Goal: Find contact information: Find contact information

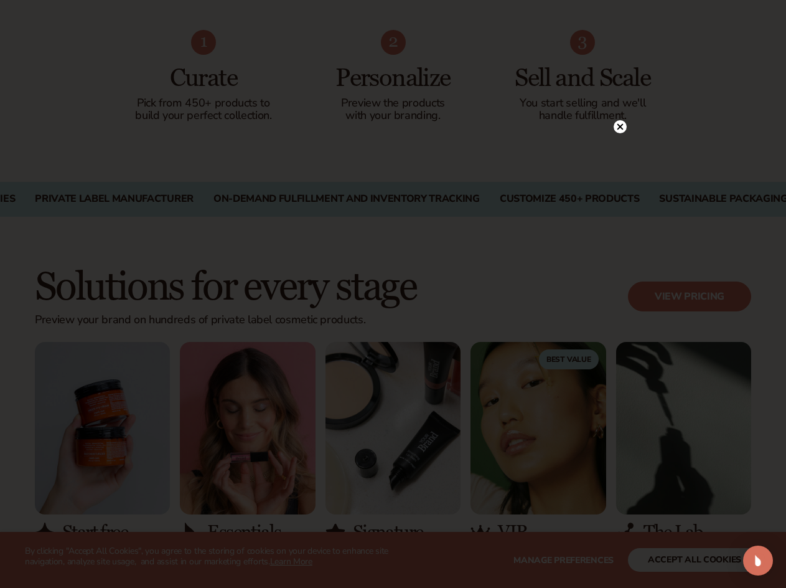
scroll to position [996, 0]
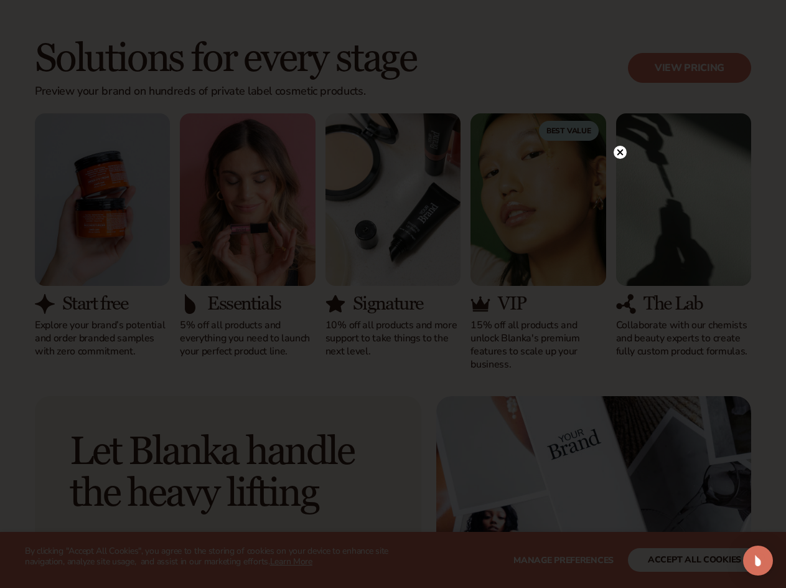
click at [625, 151] on circle at bounding box center [620, 152] width 13 height 13
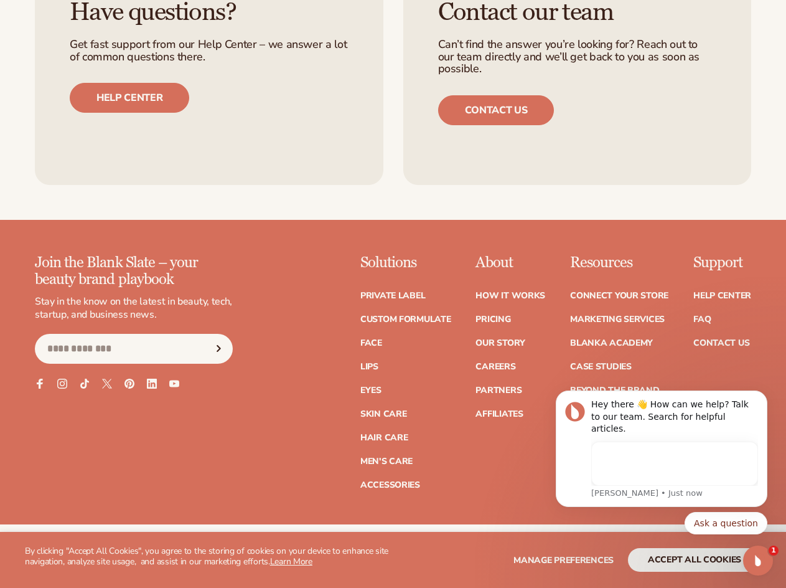
scroll to position [0, 0]
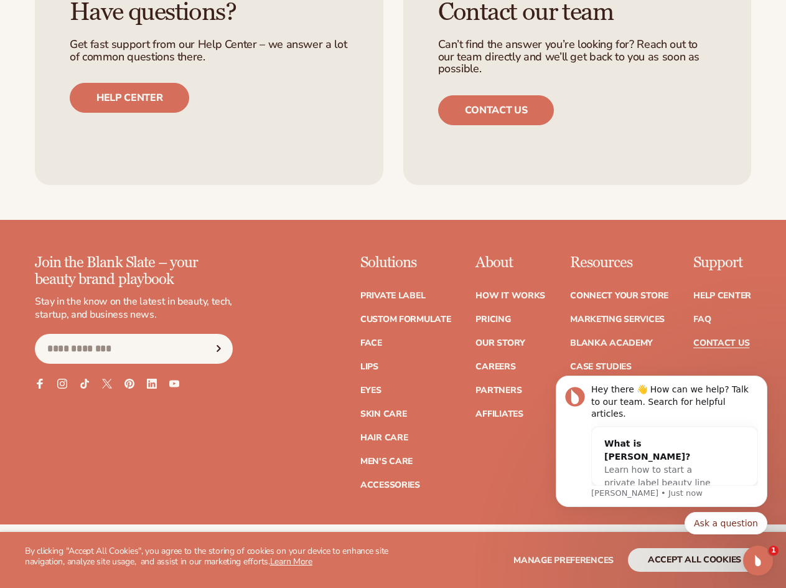
click at [714, 339] on link "Contact Us" at bounding box center [722, 343] width 56 height 9
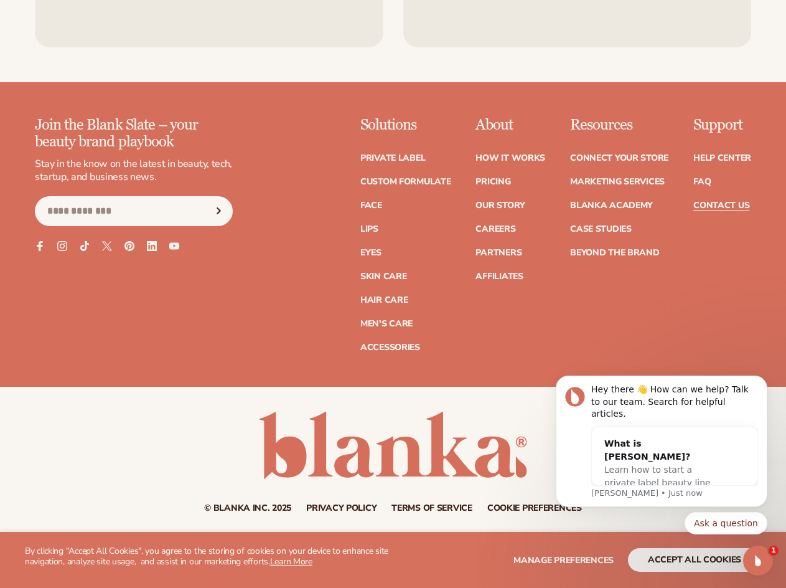
scroll to position [1063, 0]
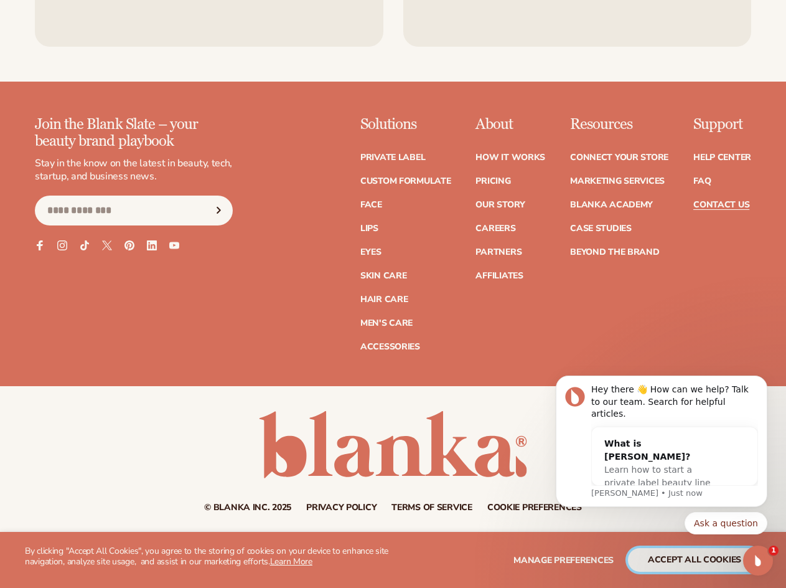
click at [643, 561] on button "accept all cookies" at bounding box center [694, 560] width 133 height 24
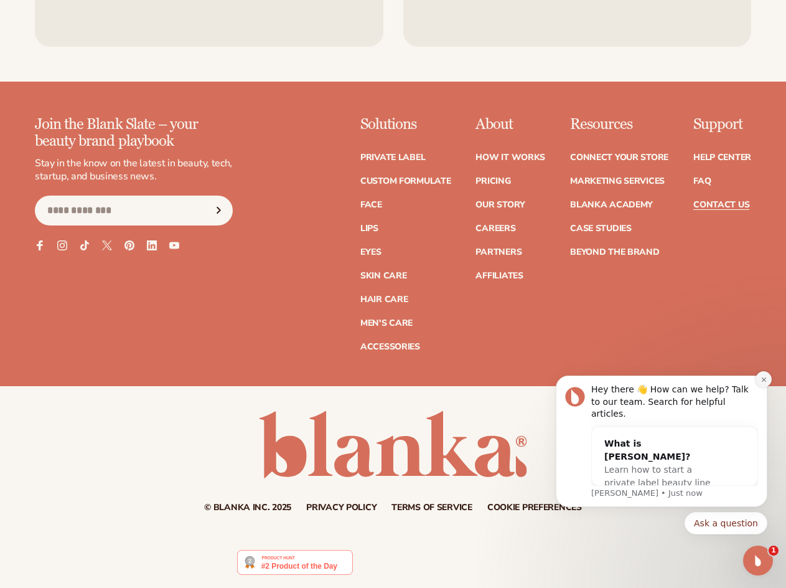
click at [761, 383] on icon "Dismiss notification" at bounding box center [764, 379] width 7 height 7
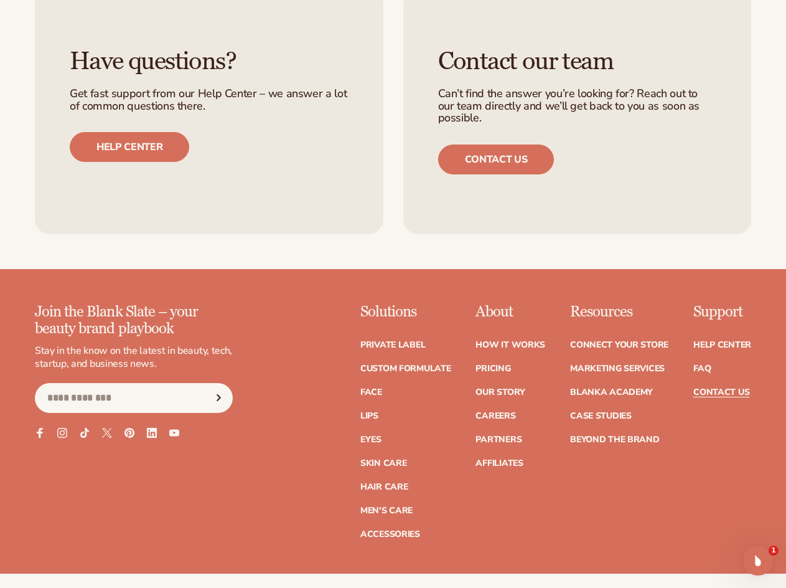
scroll to position [876, 0]
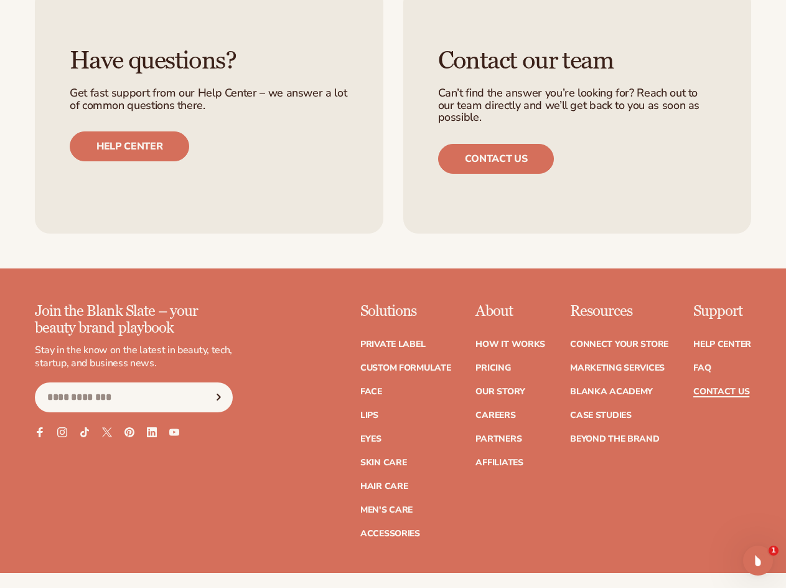
click at [709, 391] on link "Contact Us" at bounding box center [722, 391] width 56 height 9
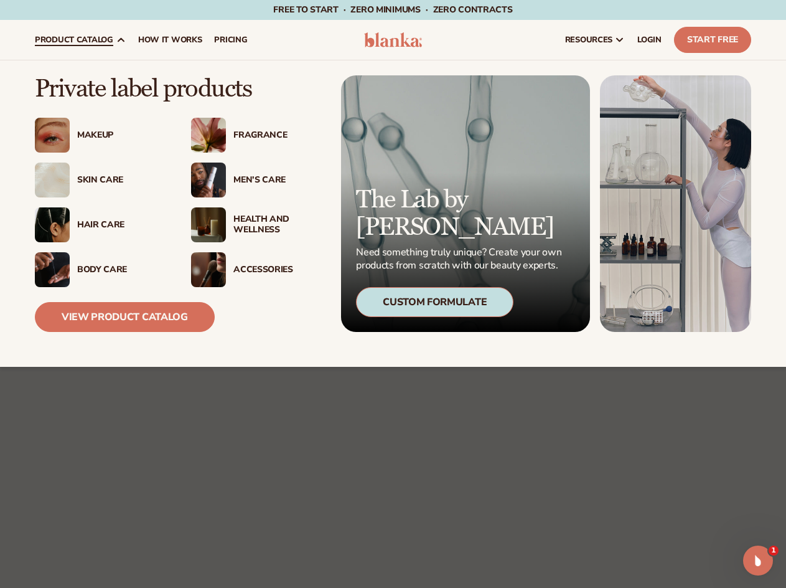
click at [88, 31] on link "product catalog" at bounding box center [80, 40] width 103 height 40
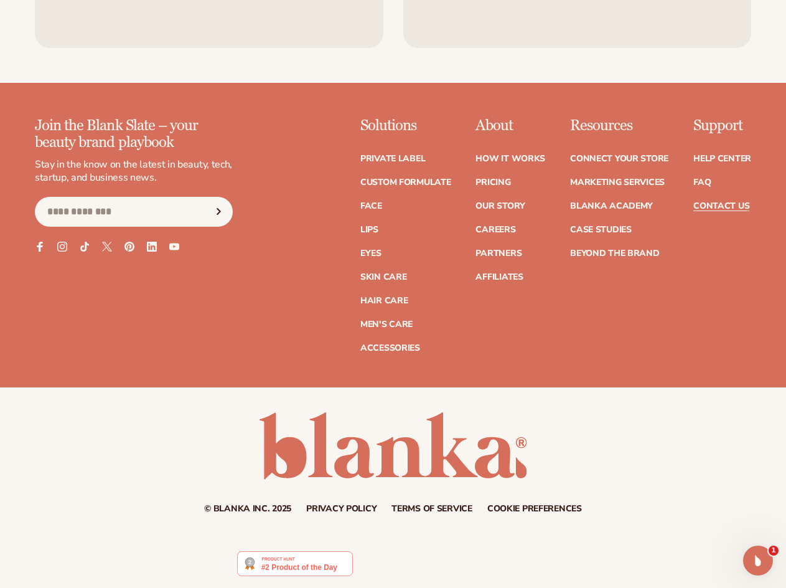
scroll to position [1063, 0]
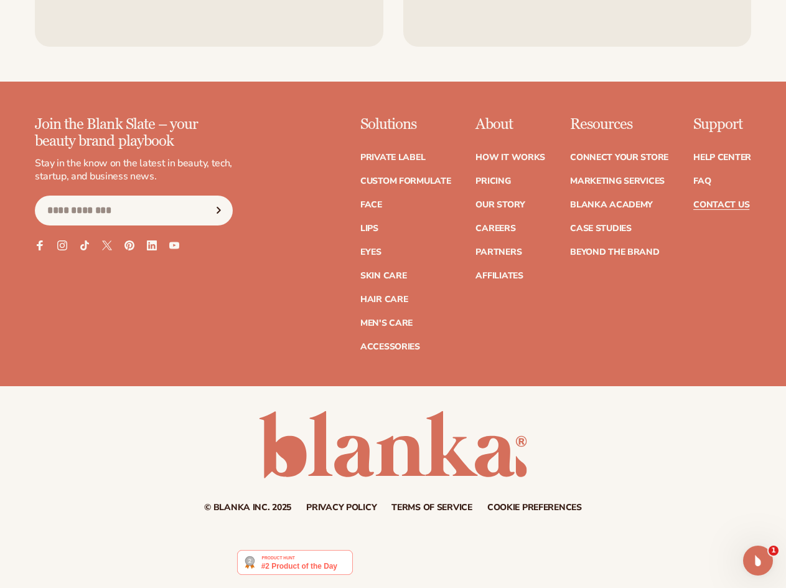
click at [707, 198] on ul "Help Center FAQ Contact Us" at bounding box center [723, 175] width 58 height 68
click at [708, 202] on link "Contact Us" at bounding box center [722, 204] width 56 height 9
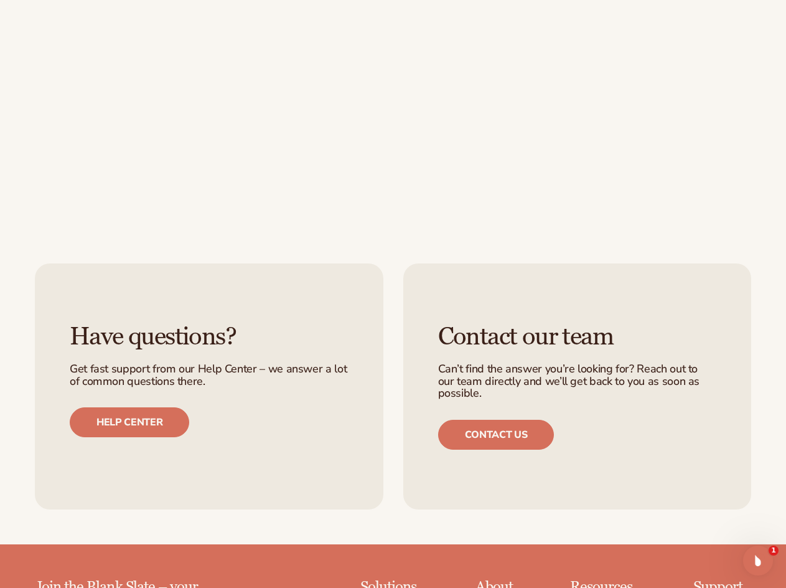
scroll to position [623, 0]
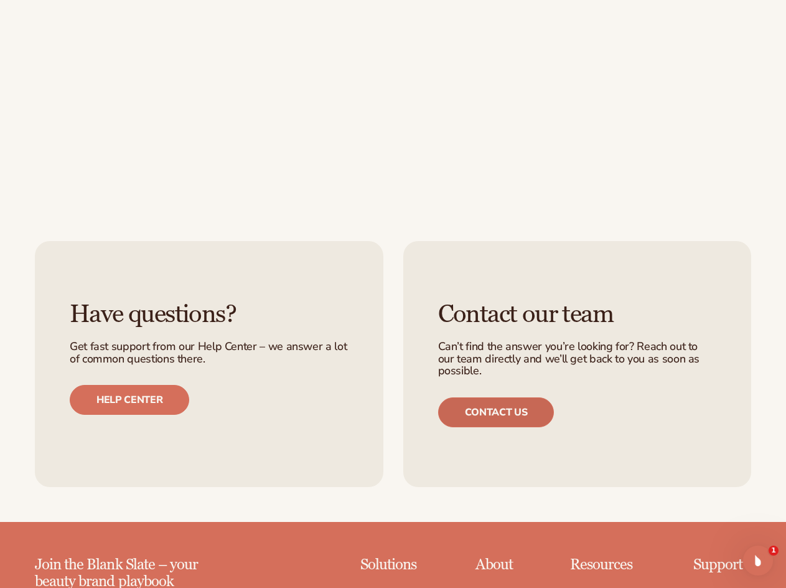
click at [512, 398] on link "Contact us" at bounding box center [496, 412] width 116 height 30
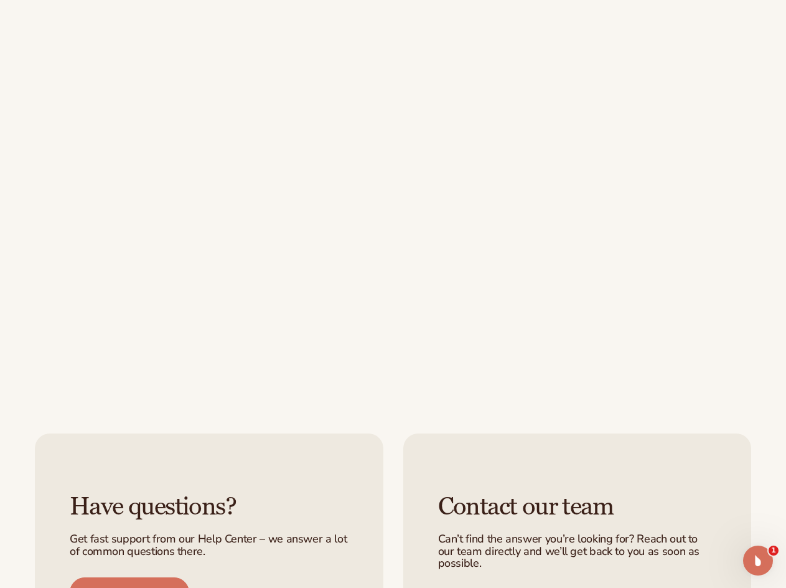
scroll to position [436, 0]
